Goal: Navigation & Orientation: Find specific page/section

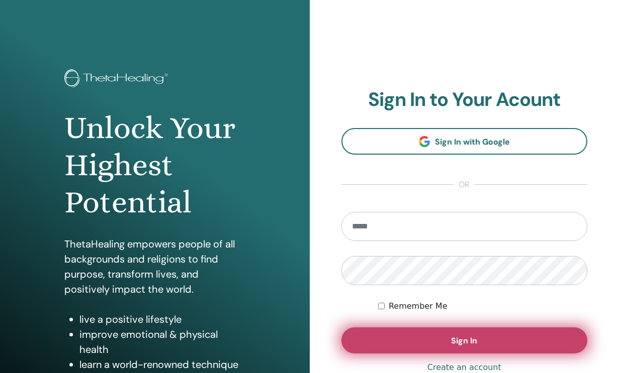
type input "**********"
click at [485, 339] on button "Sign In" at bounding box center [464, 341] width 246 height 26
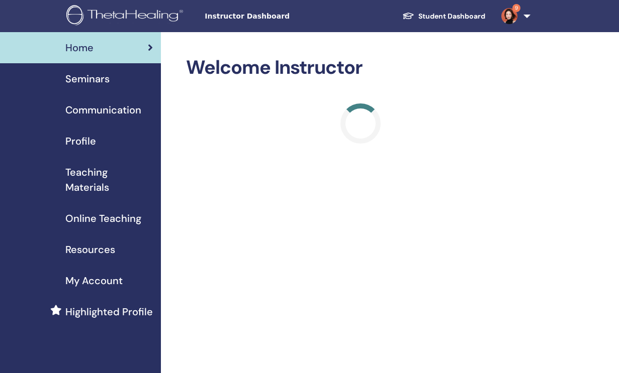
click at [455, 20] on link "Student Dashboard" at bounding box center [443, 16] width 99 height 19
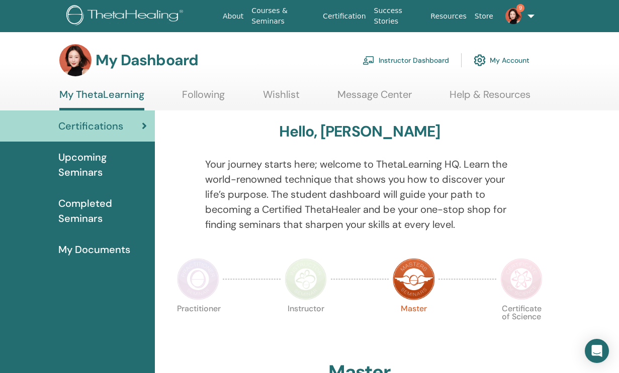
click at [506, 61] on link "My Account" at bounding box center [501, 60] width 56 height 22
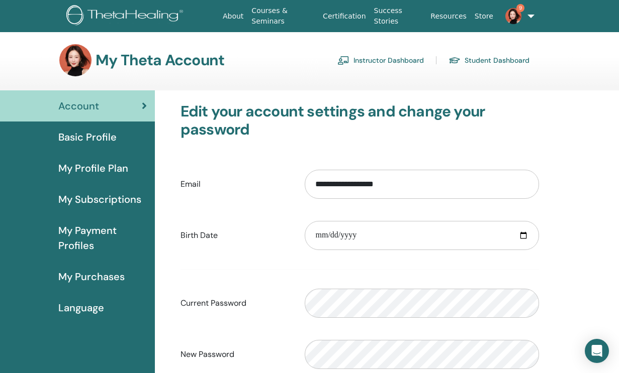
click at [507, 59] on link "Student Dashboard" at bounding box center [488, 60] width 81 height 16
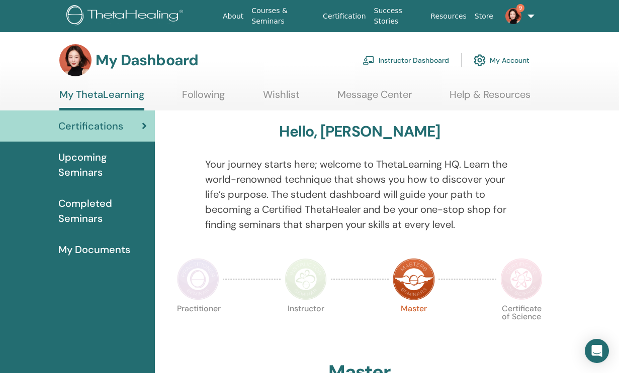
click at [419, 57] on link "Instructor Dashboard" at bounding box center [405, 60] width 86 height 22
